Goal: Communication & Community: Answer question/provide support

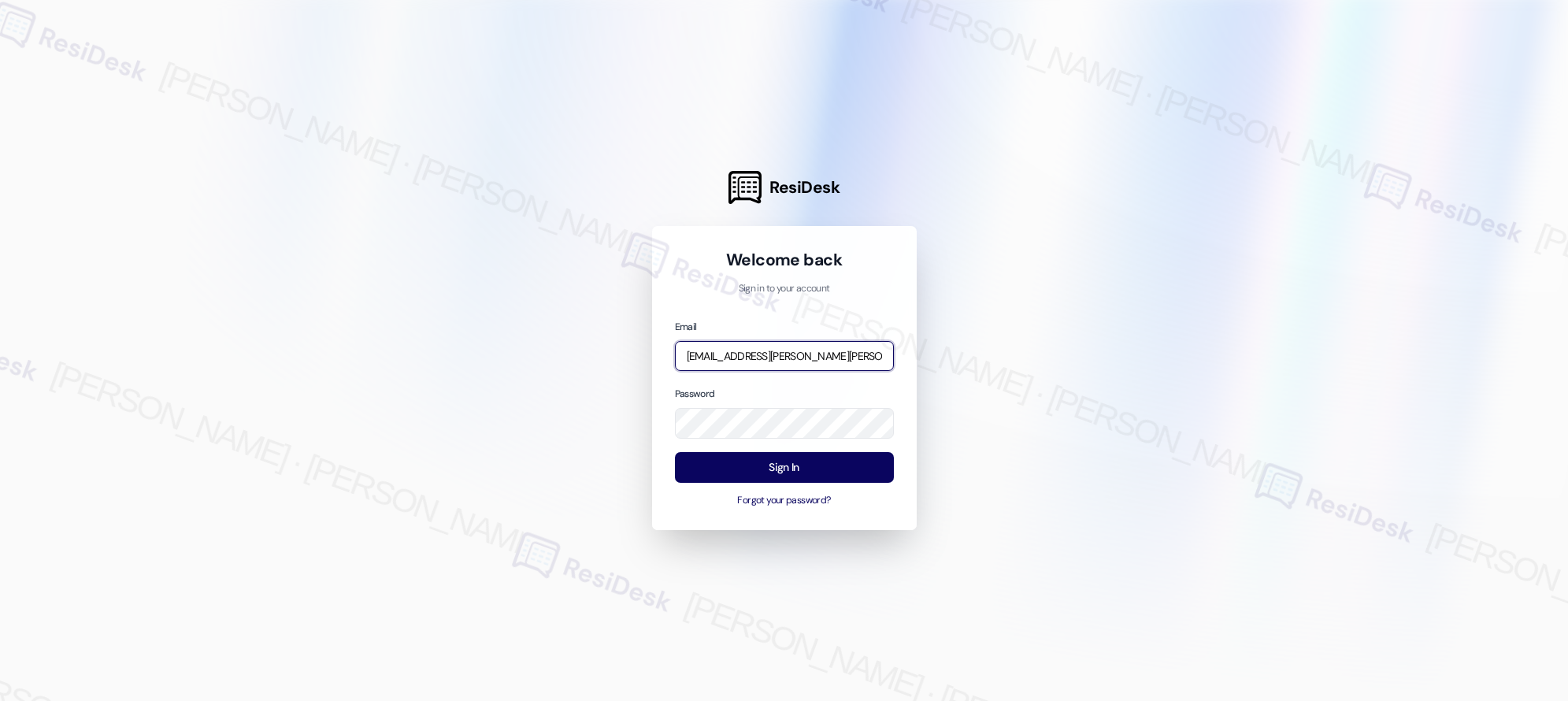
click at [770, 358] on input "[EMAIL_ADDRESS][PERSON_NAME][PERSON_NAME][PERSON_NAME][DOMAIN_NAME]" at bounding box center [784, 356] width 219 height 31
type input "[EMAIL_ADDRESS][PERSON_NAME][PERSON_NAME][DOMAIN_NAME]"
click at [793, 471] on button "Sign In" at bounding box center [784, 467] width 219 height 31
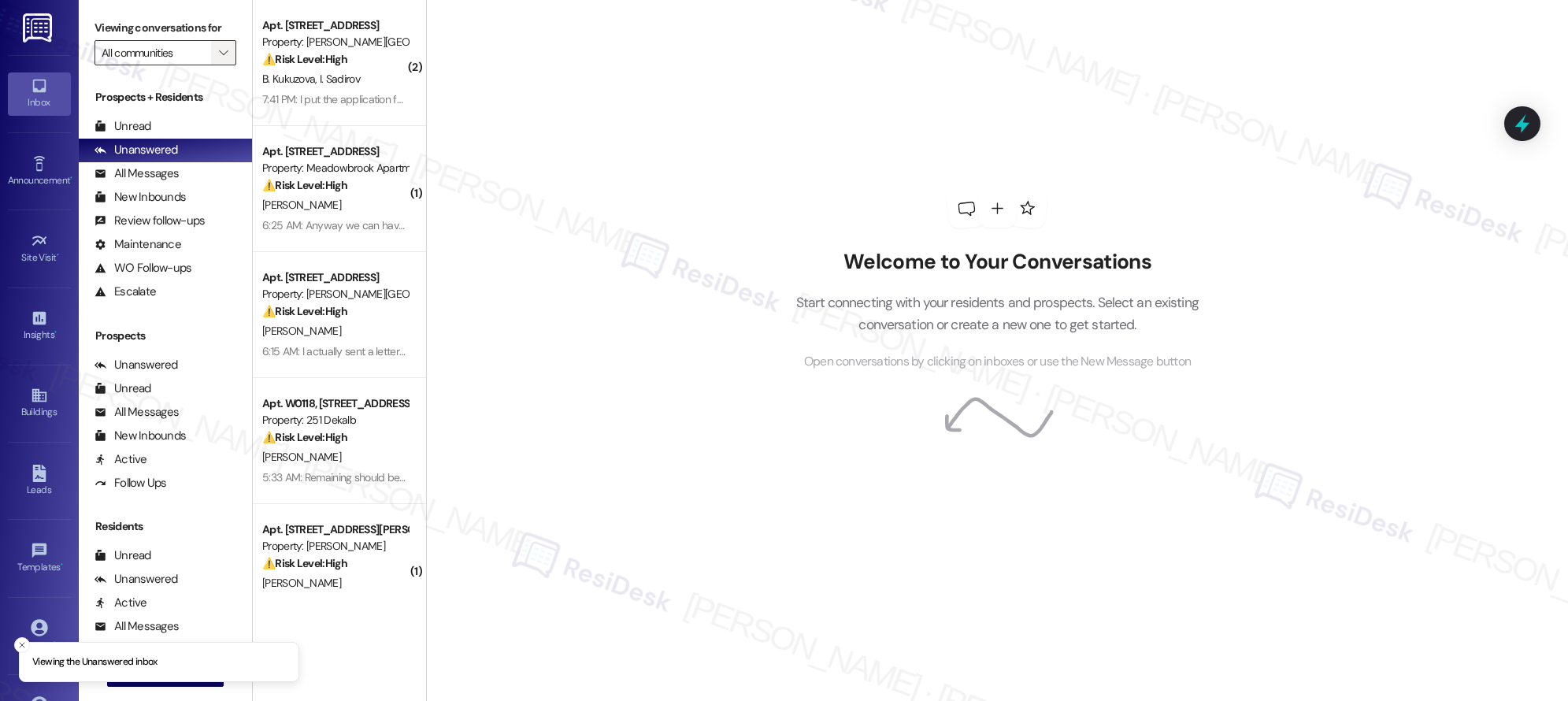
click at [219, 49] on icon "" at bounding box center [223, 53] width 8 height 13
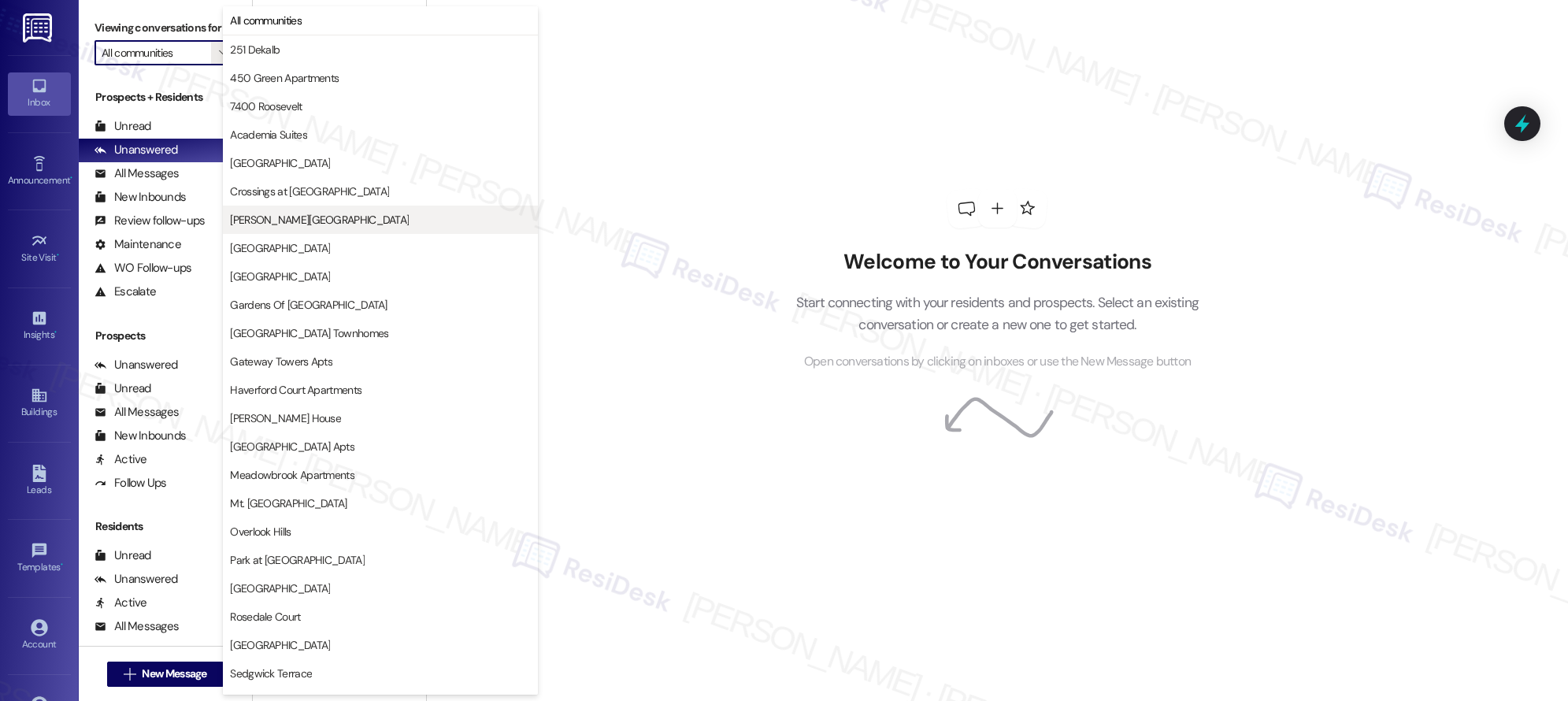
scroll to position [248, 0]
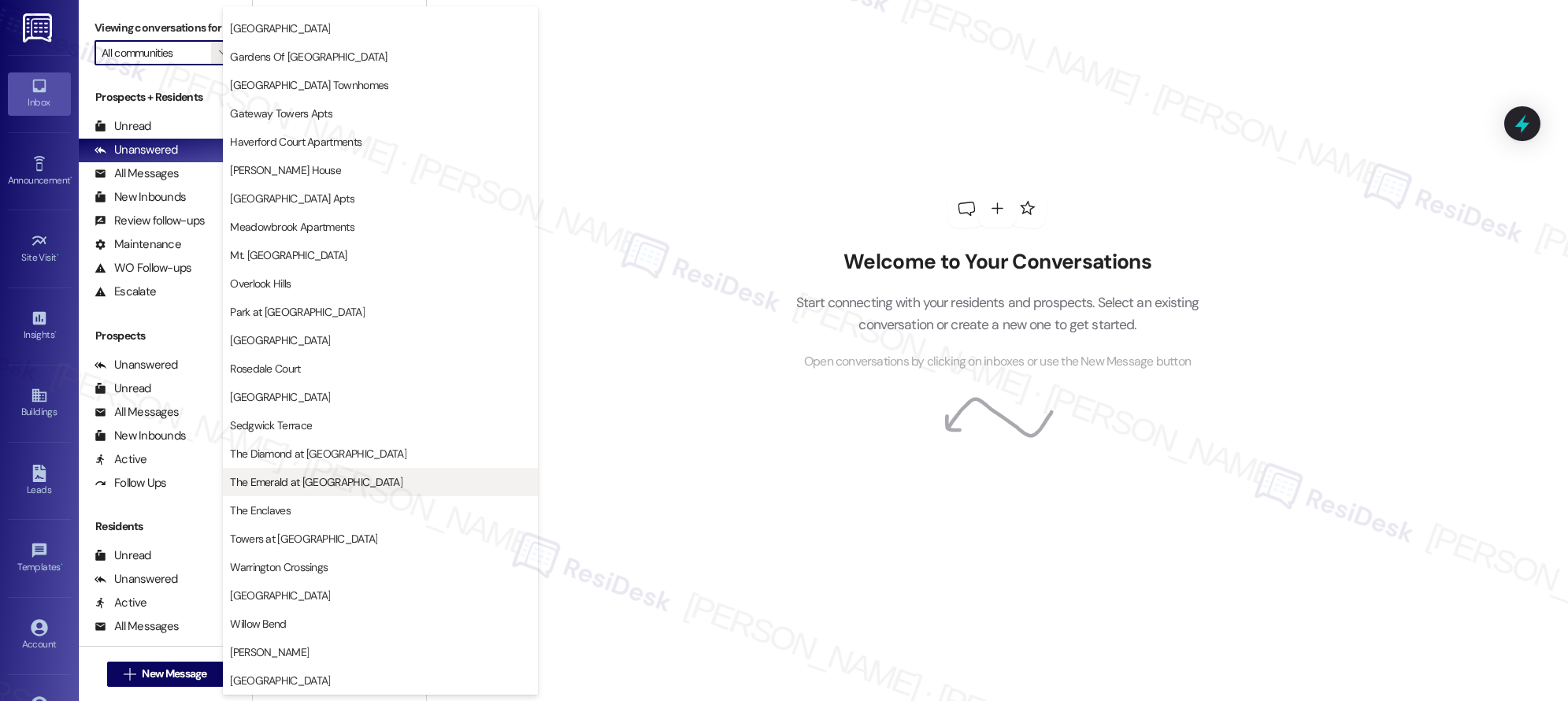
click at [334, 483] on span "The Emerald at [GEOGRAPHIC_DATA]" at bounding box center [316, 482] width 173 height 16
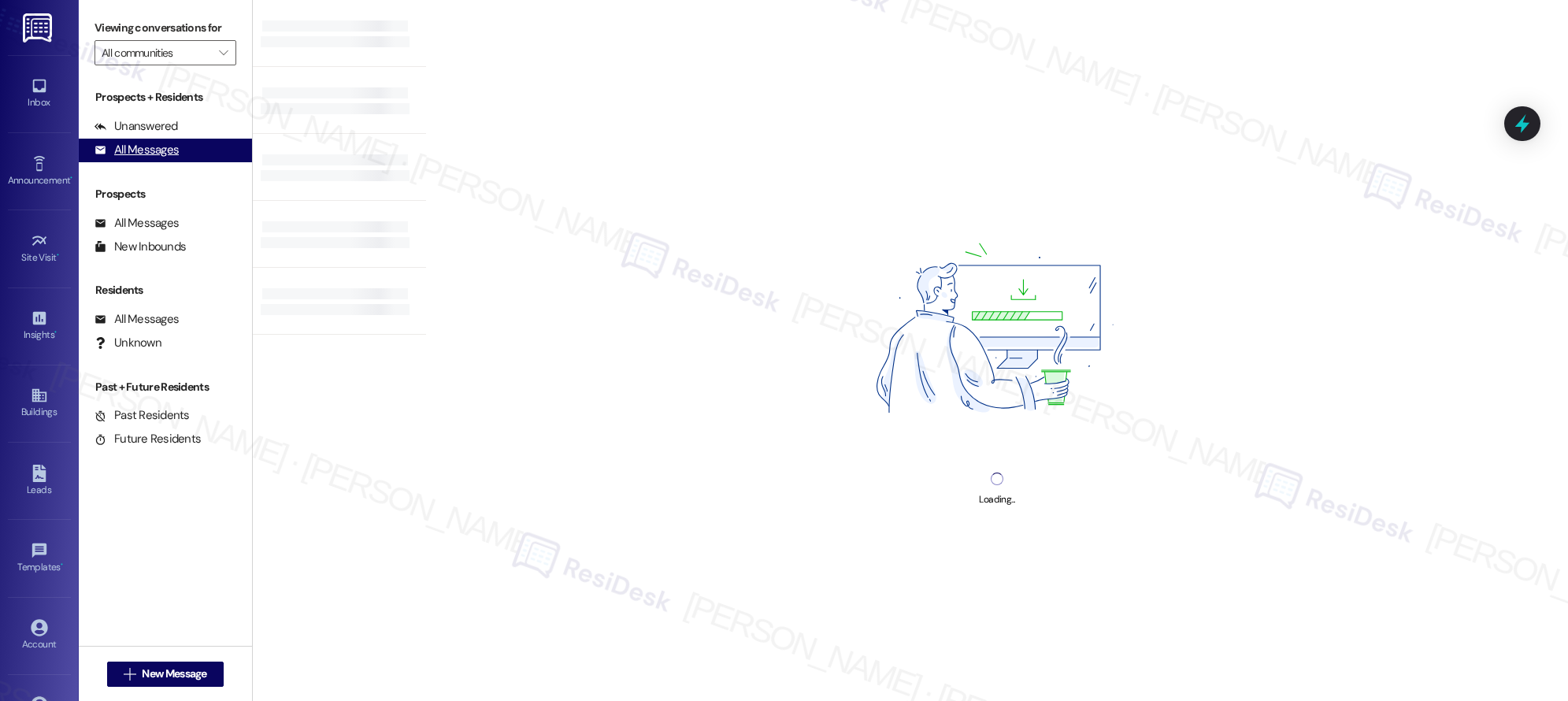
type input "The Emerald at [GEOGRAPHIC_DATA]"
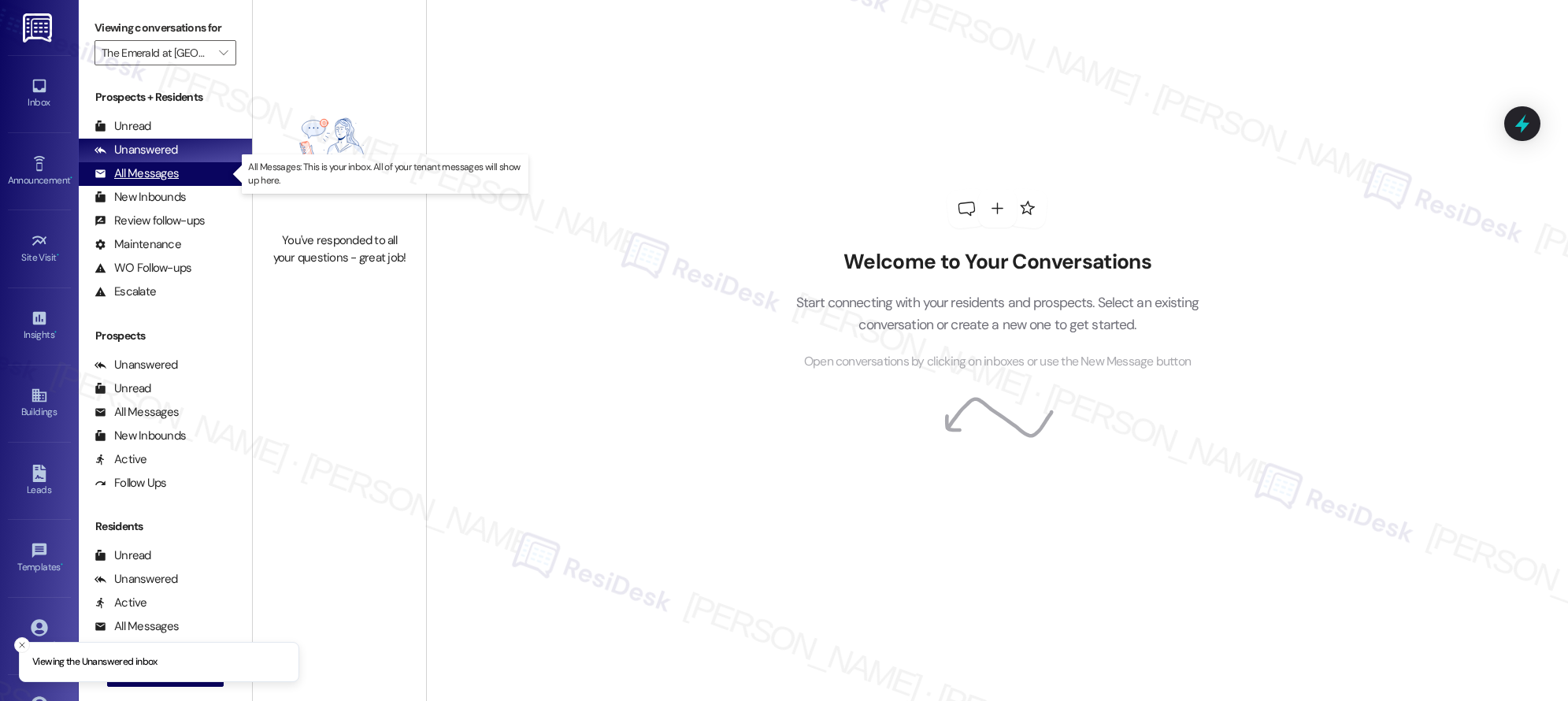
click at [144, 178] on div "All Messages" at bounding box center [136, 173] width 84 height 17
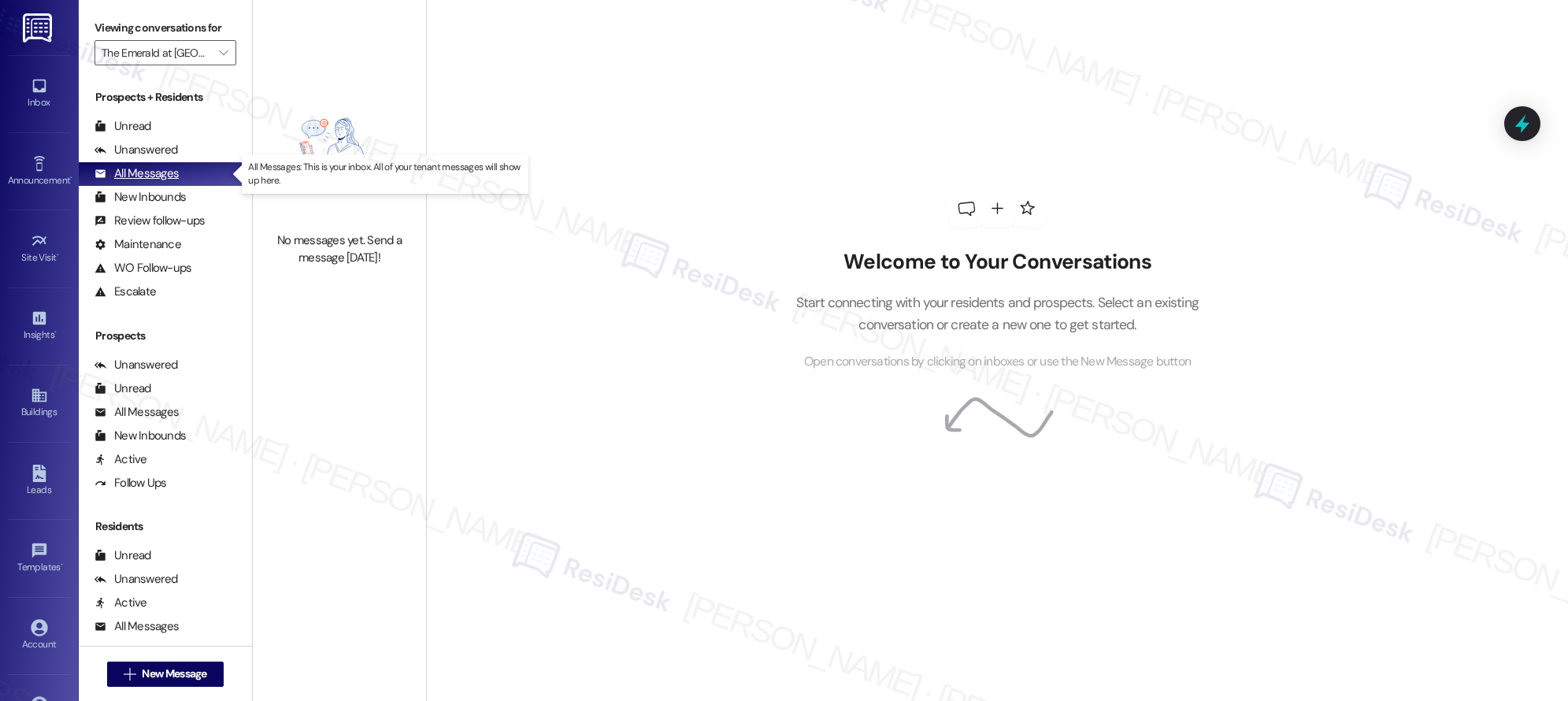
click at [163, 177] on div "All Messages" at bounding box center [136, 173] width 84 height 17
